Goal: Information Seeking & Learning: Learn about a topic

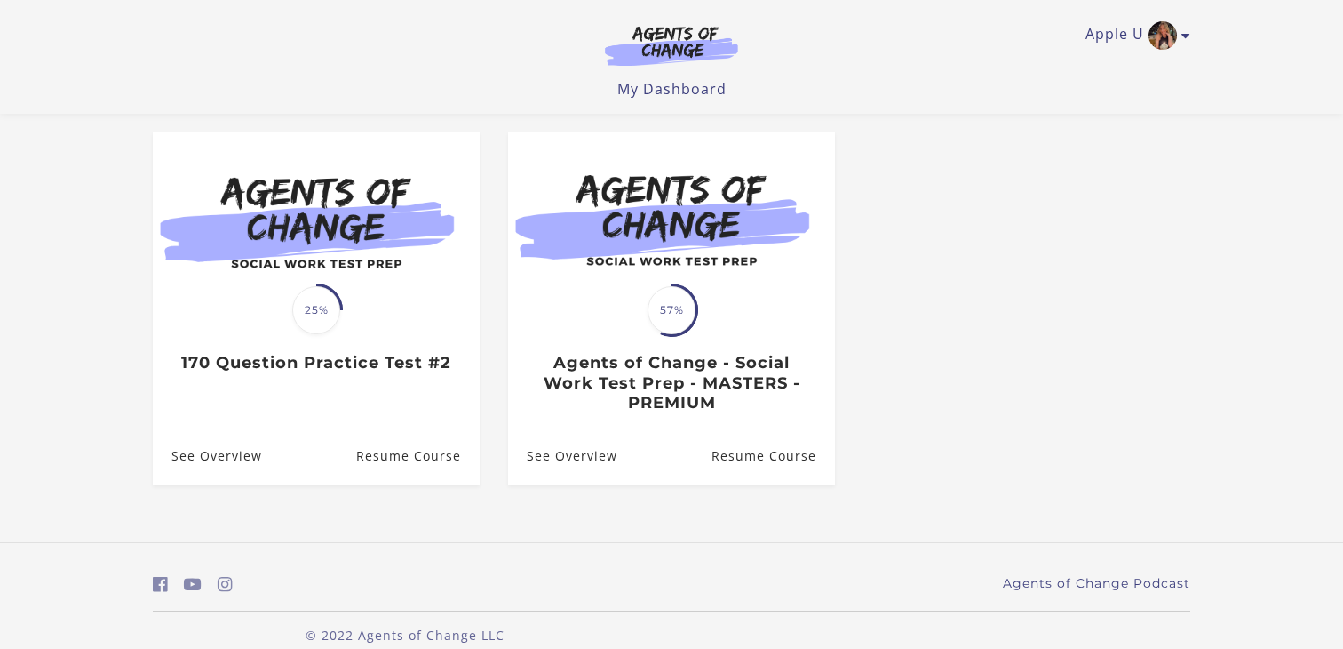
scroll to position [141, 0]
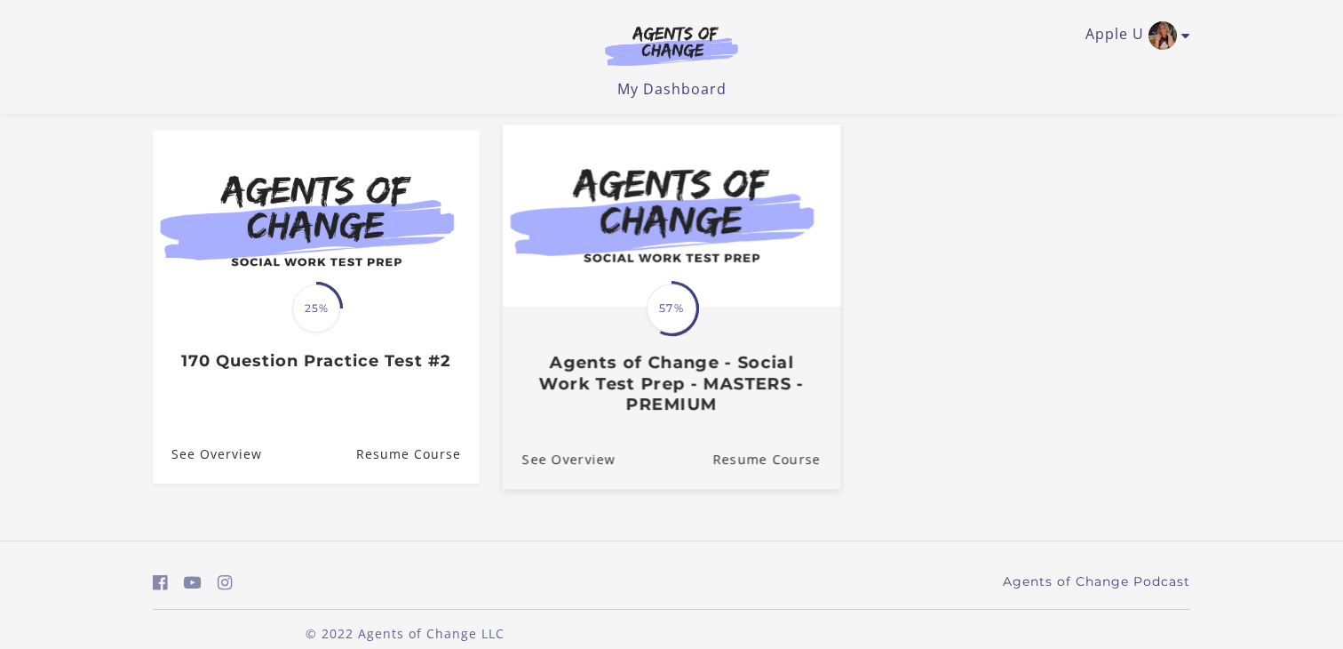
click at [611, 384] on h3 "Agents of Change - Social Work Test Prep - MASTERS - PREMIUM" at bounding box center [671, 384] width 299 height 62
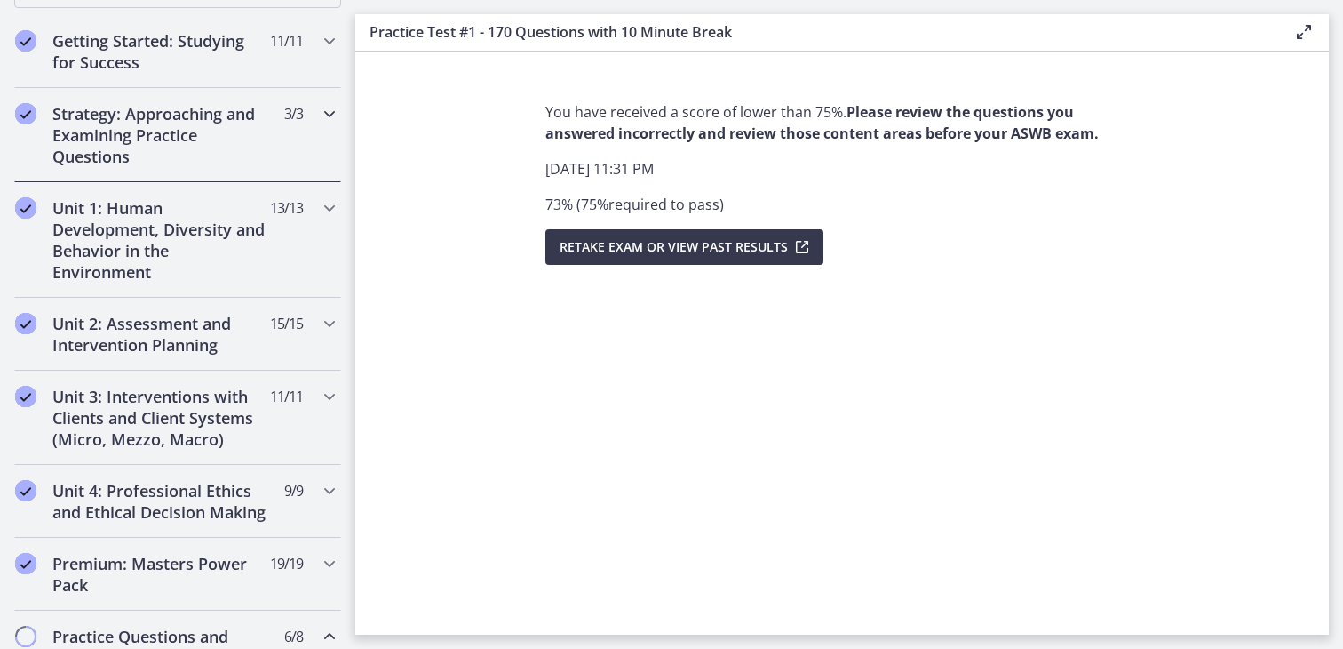
scroll to position [326, 0]
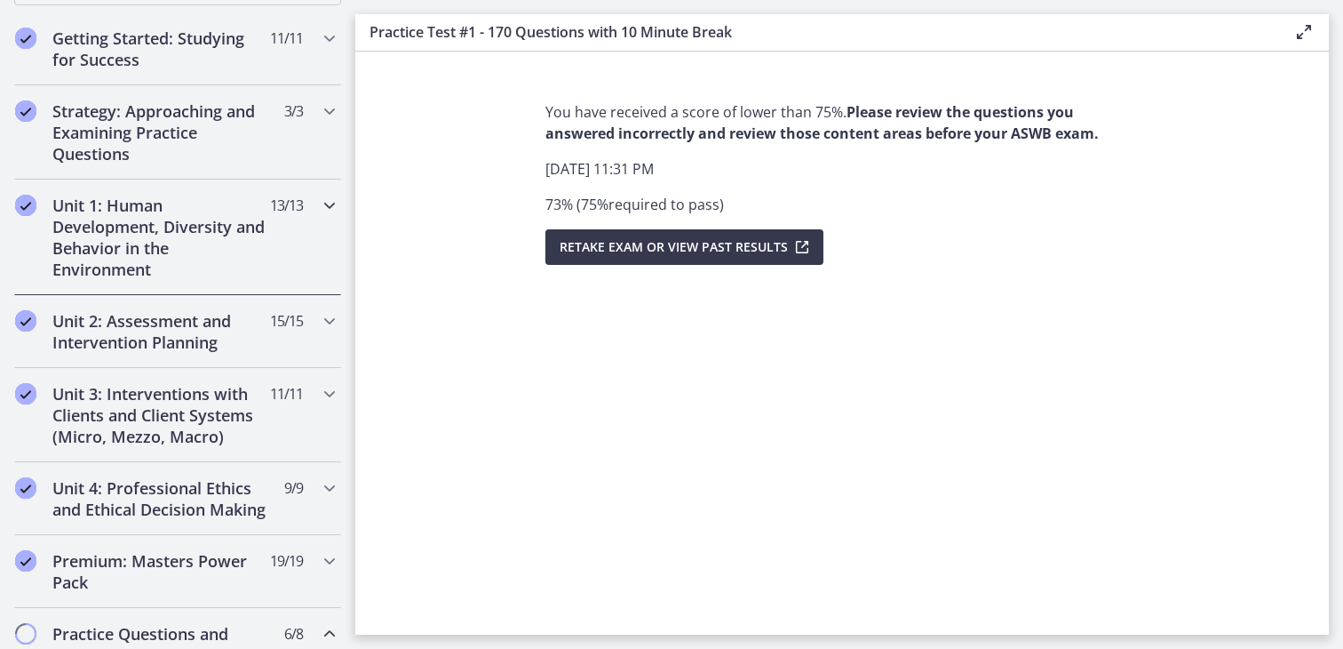
click at [140, 246] on h2 "Unit 1: Human Development, Diversity and Behavior in the Environment" at bounding box center [160, 237] width 217 height 85
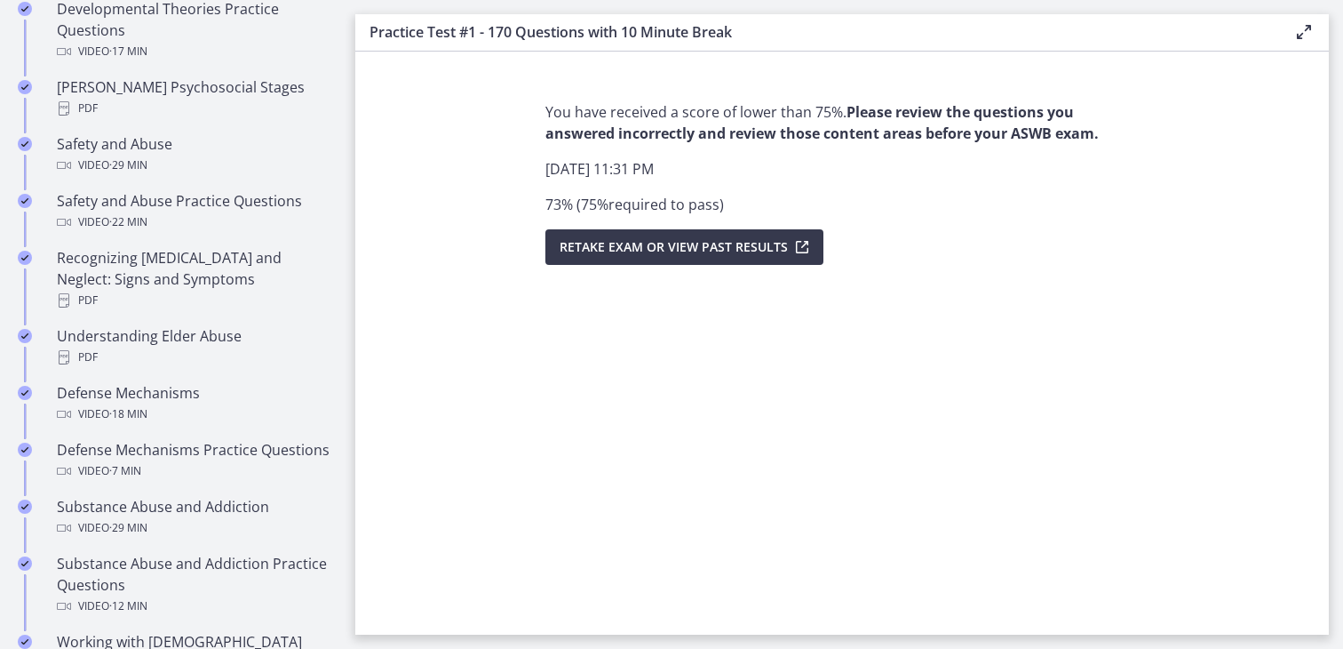
scroll to position [737, 0]
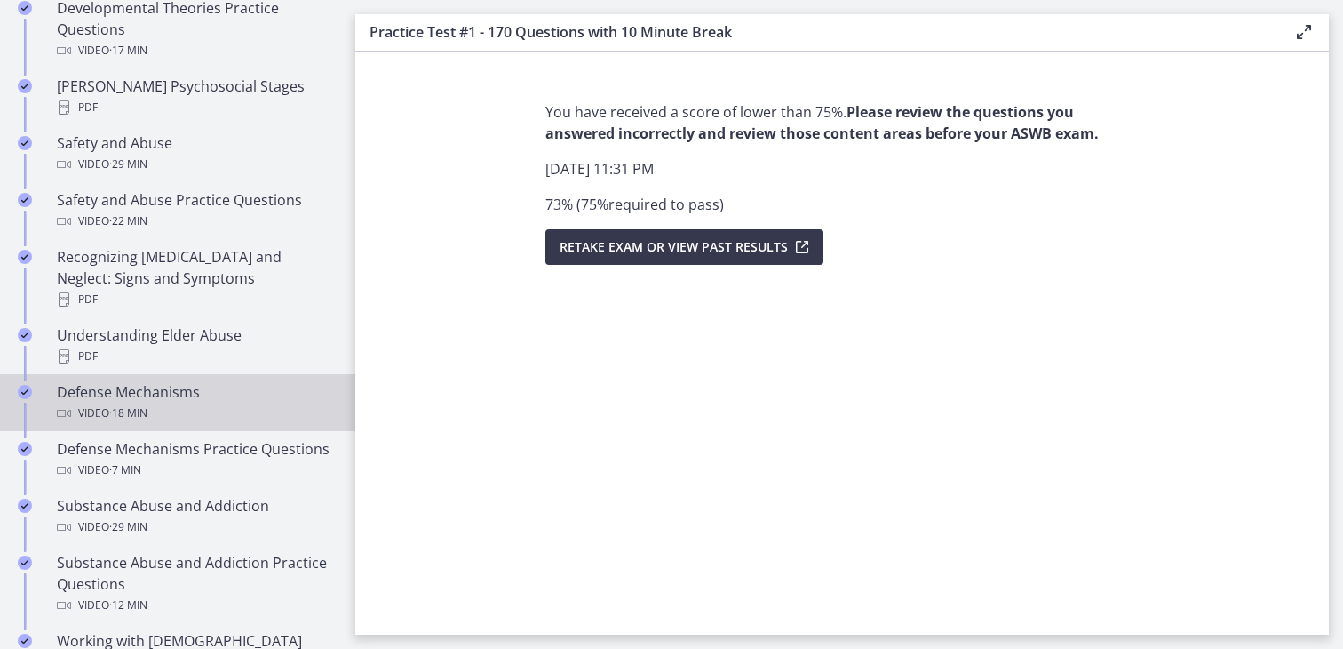
click at [120, 381] on div "Defense Mechanisms Video · 18 min" at bounding box center [195, 402] width 277 height 43
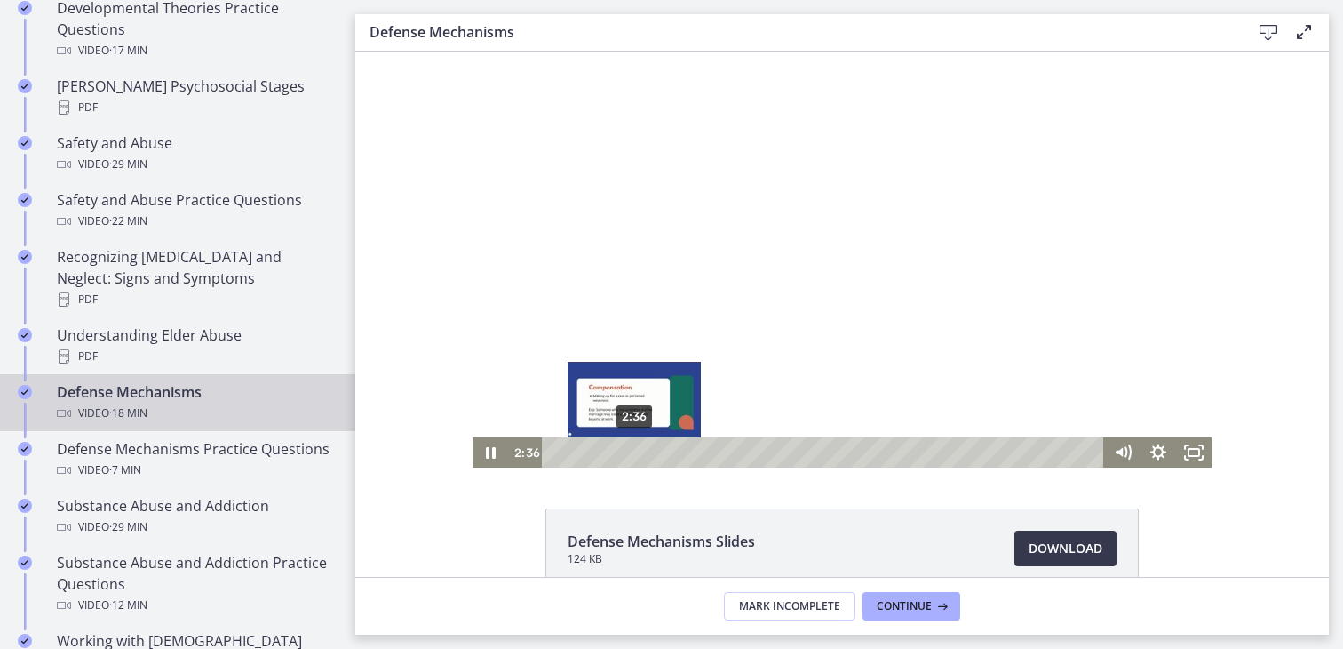
click at [634, 451] on div "2:36" at bounding box center [825, 452] width 541 height 30
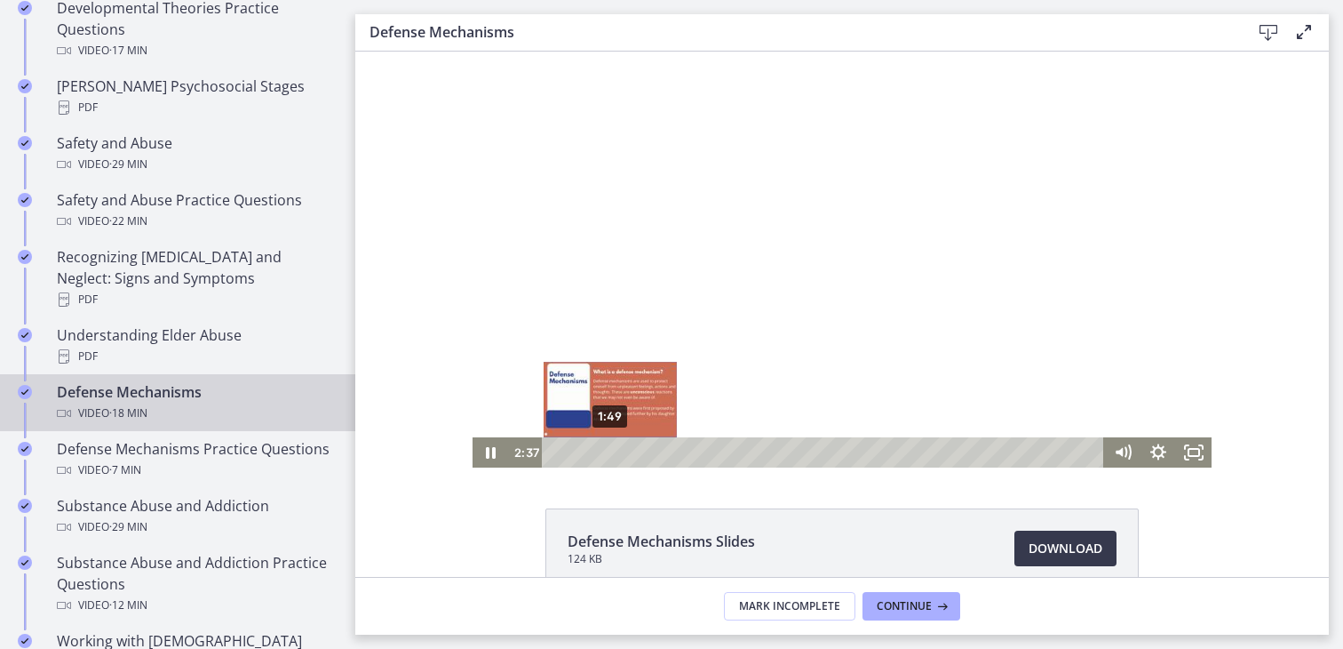
click at [610, 455] on div "1:49" at bounding box center [825, 452] width 541 height 30
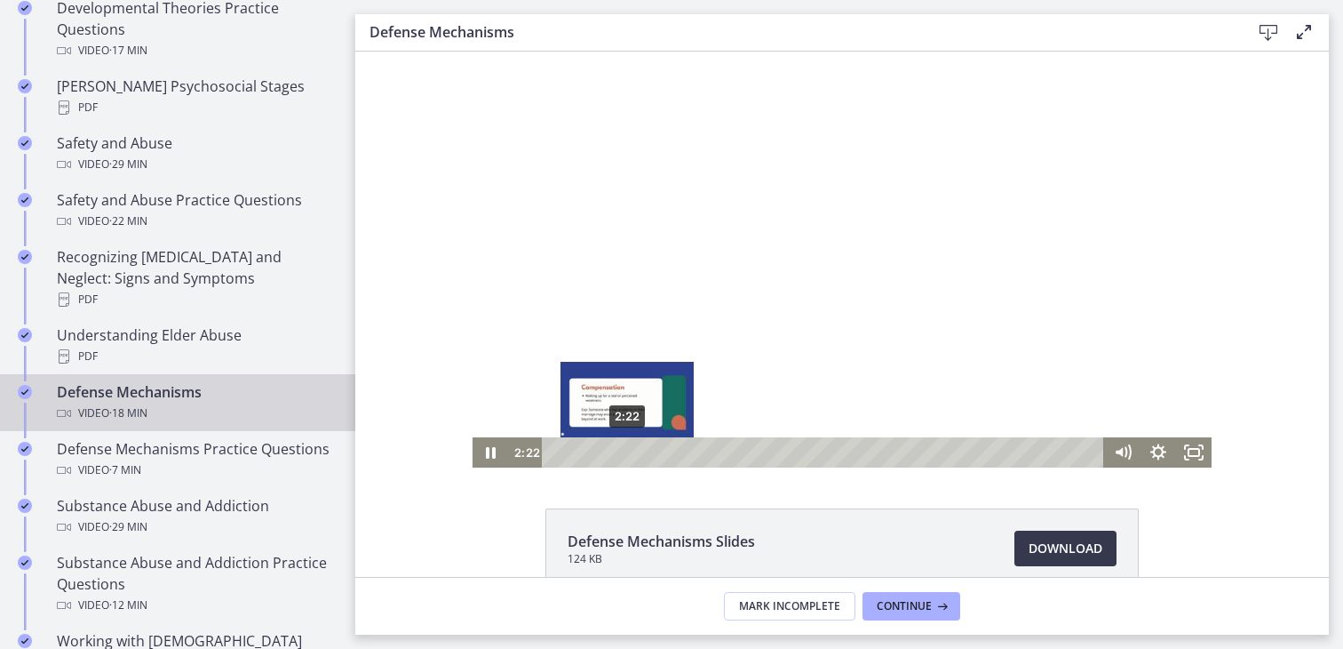
click at [627, 453] on div "2:22" at bounding box center [825, 452] width 541 height 30
click at [643, 453] on div "2:54" at bounding box center [825, 452] width 541 height 30
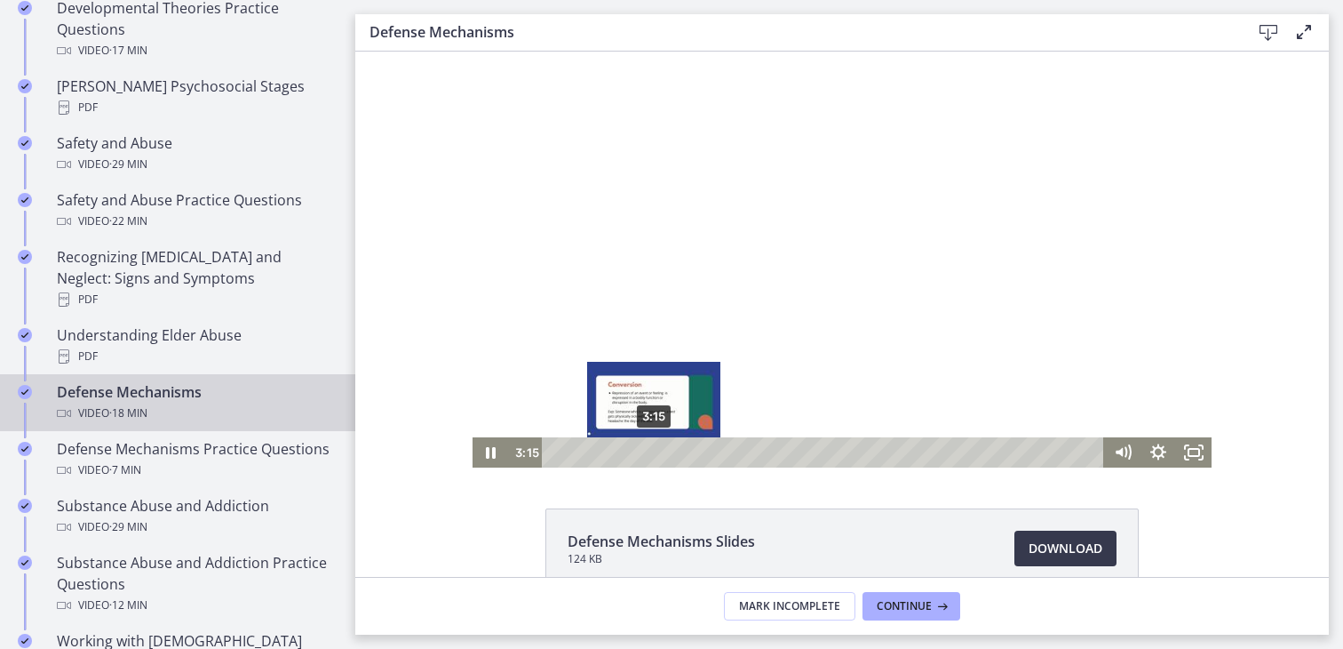
click at [654, 453] on div "3:15" at bounding box center [825, 452] width 541 height 30
click at [662, 452] on div "3:31" at bounding box center [825, 452] width 541 height 30
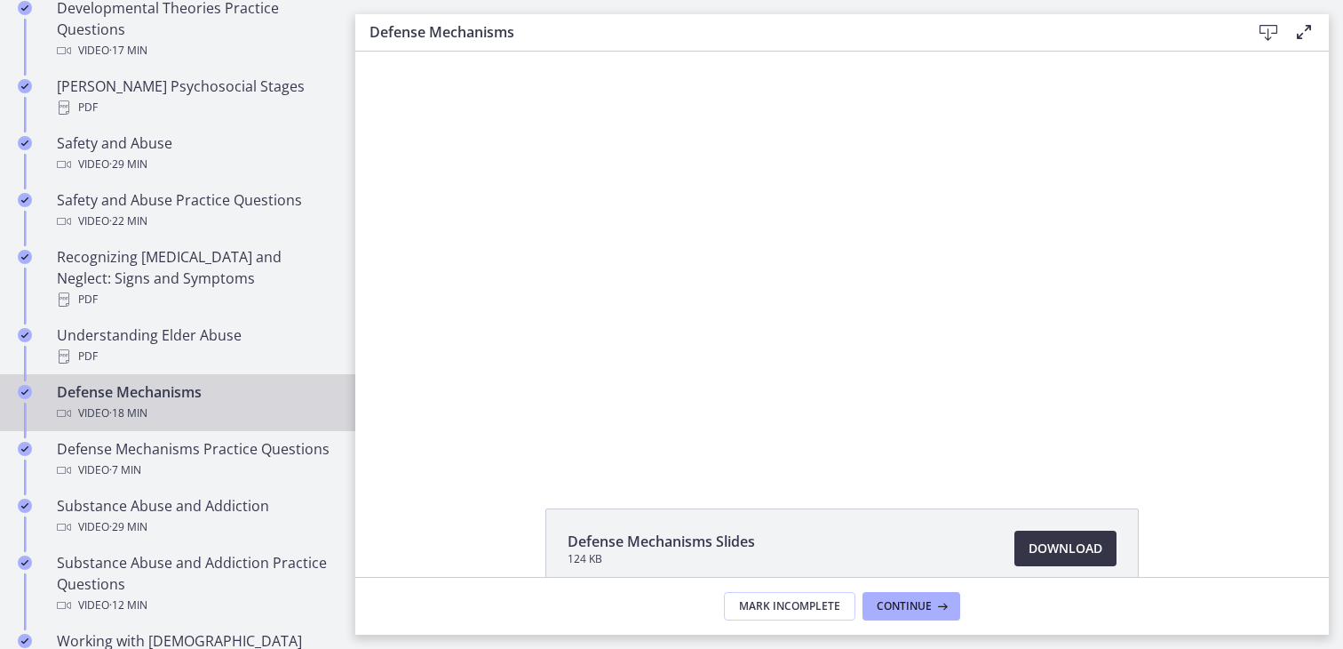
click at [1061, 553] on span "Download Opens in a new window" at bounding box center [1066, 548] width 74 height 21
